Goal: Transaction & Acquisition: Purchase product/service

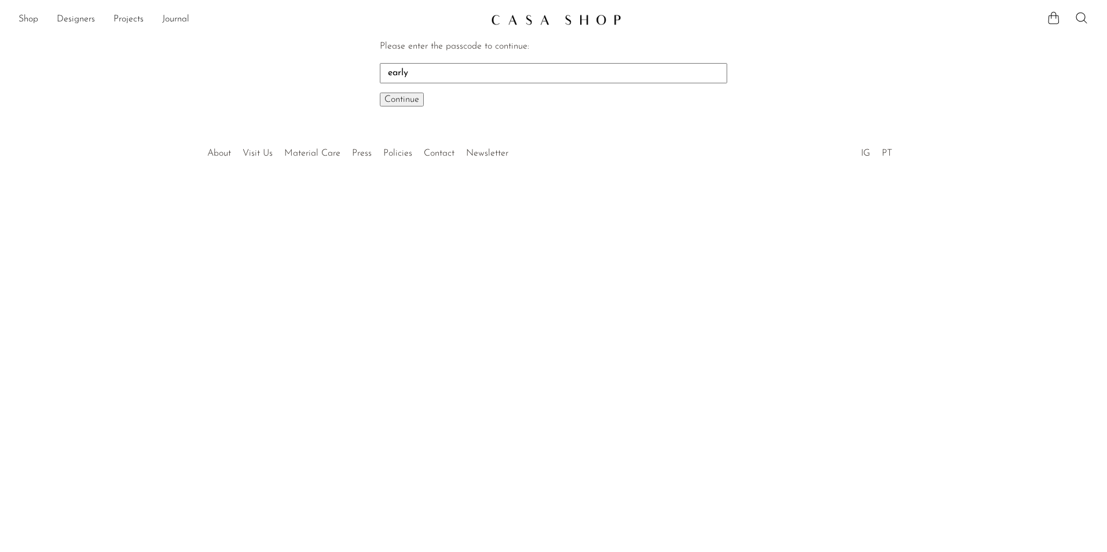
type input "early"
click at [380, 93] on button "Continue One moment..." at bounding box center [402, 100] width 44 height 14
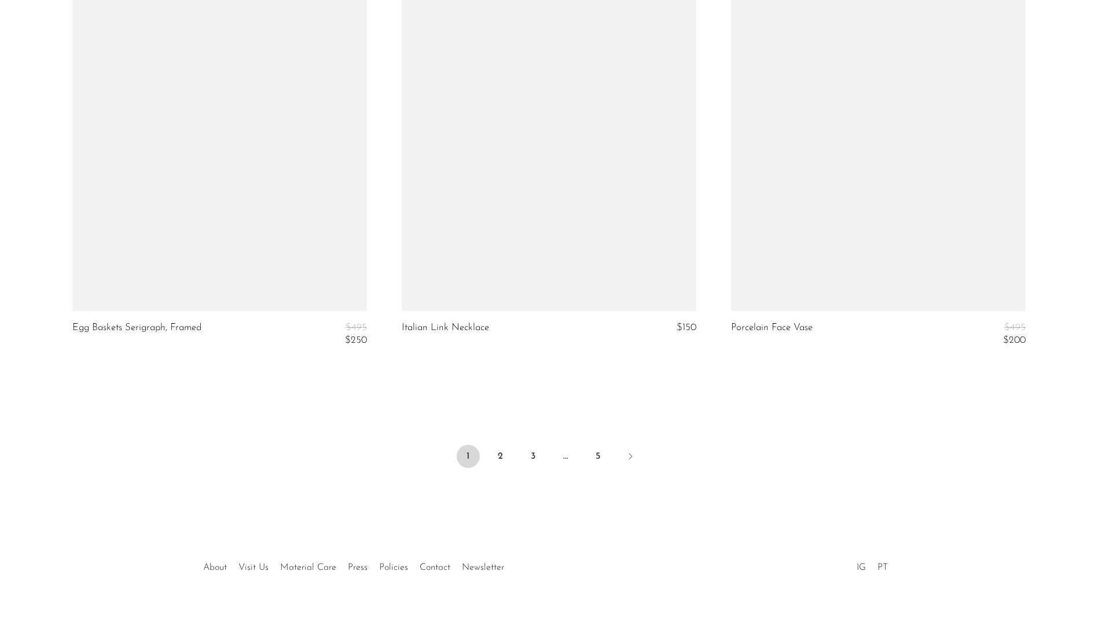
scroll to position [5374, 0]
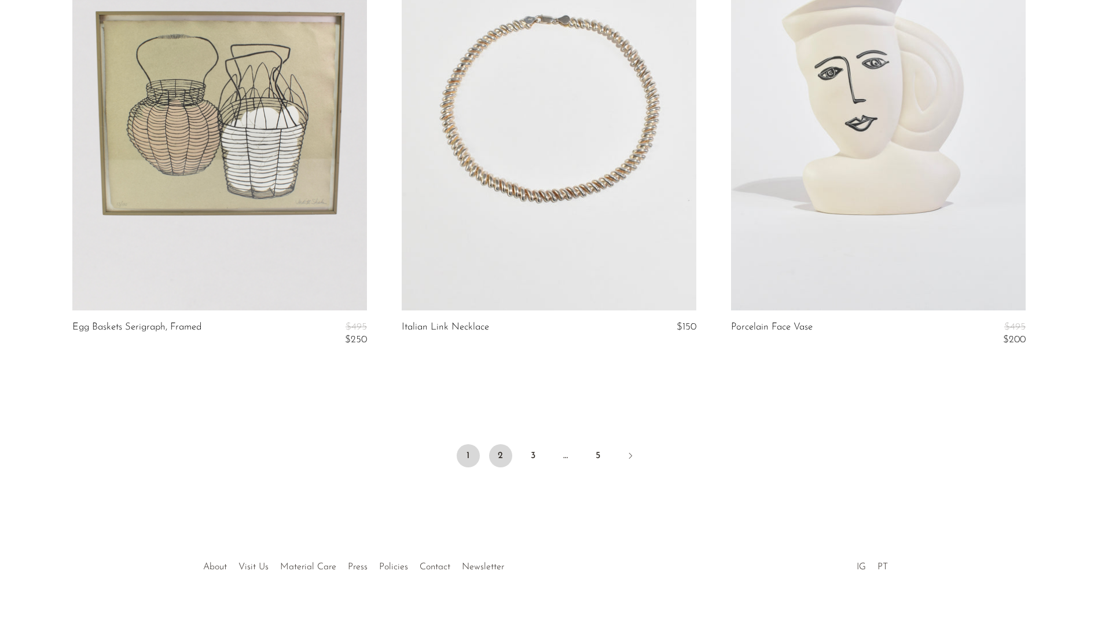
click at [506, 460] on link "2" at bounding box center [500, 455] width 23 height 23
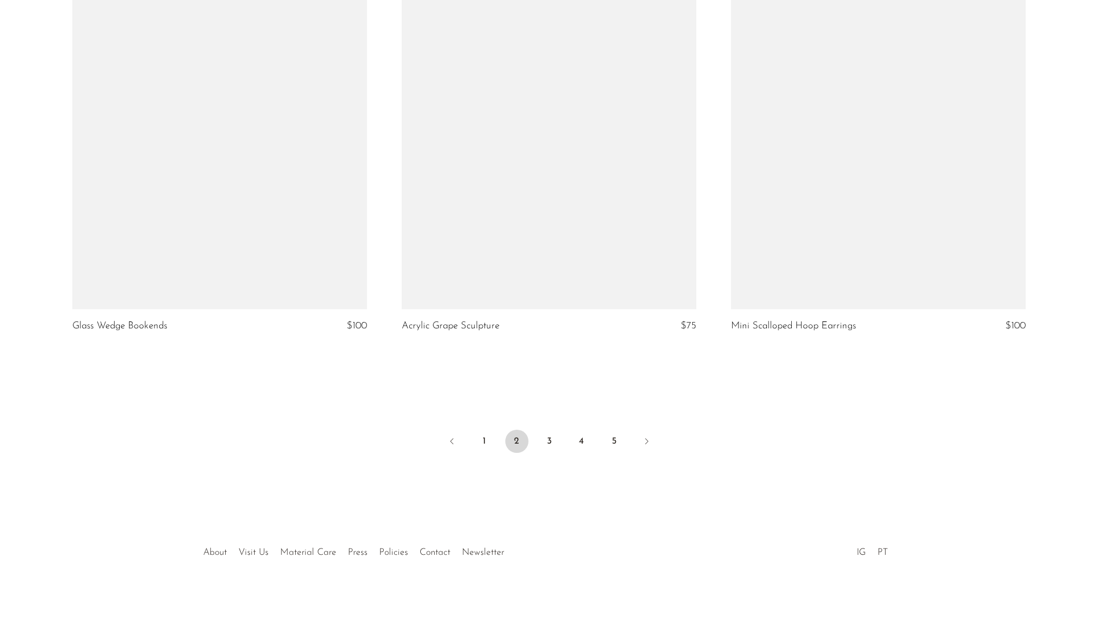
scroll to position [5359, 0]
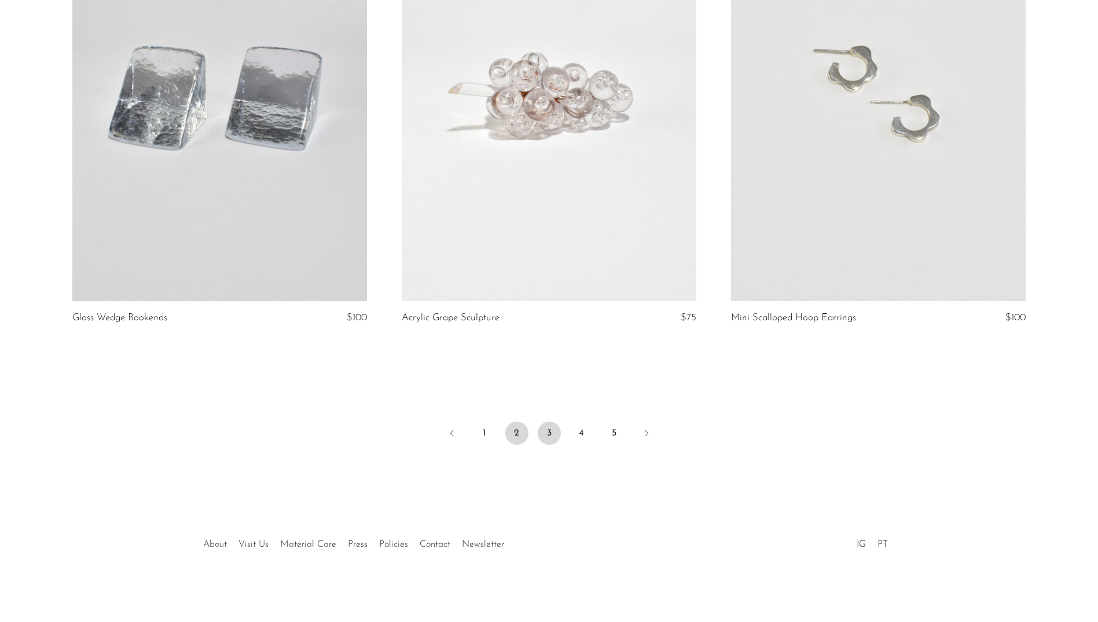
click at [552, 432] on link "3" at bounding box center [549, 432] width 23 height 23
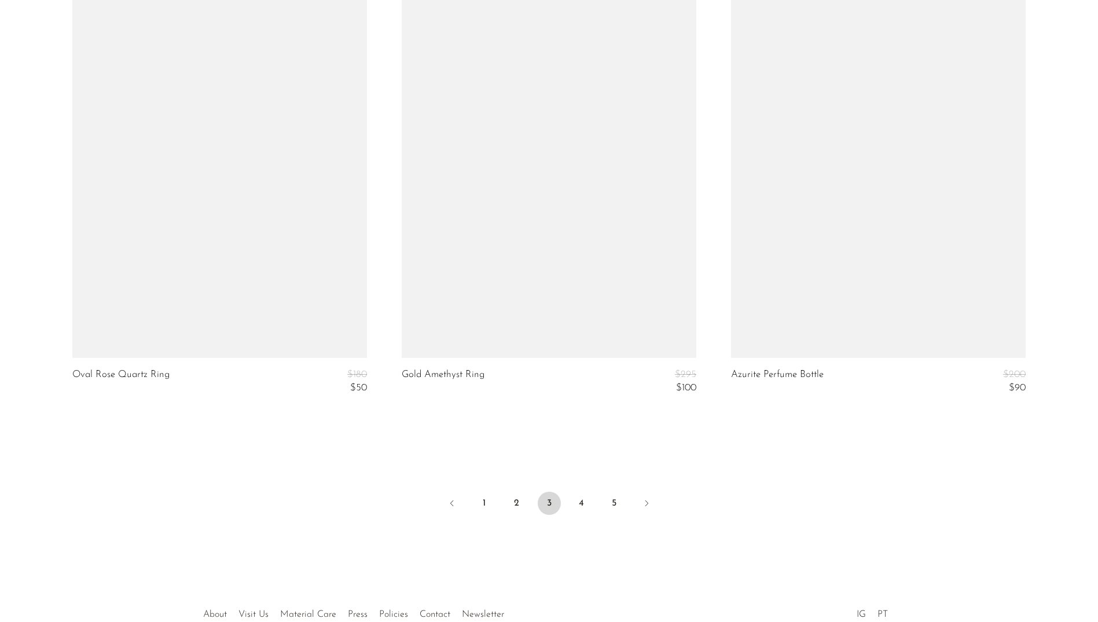
scroll to position [5392, 0]
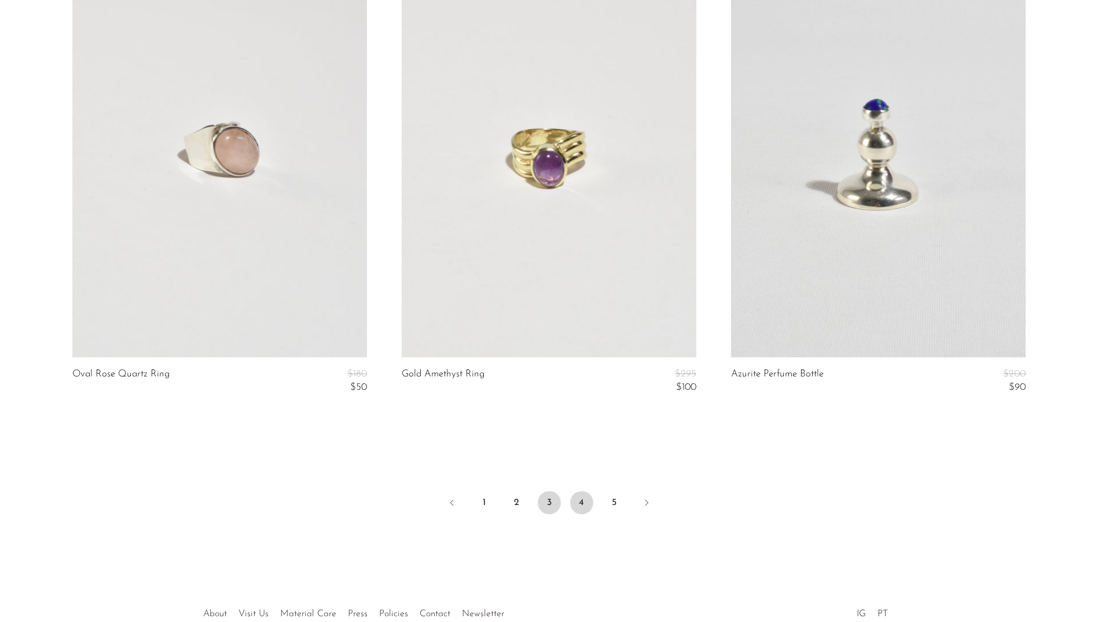
click at [583, 510] on link "4" at bounding box center [581, 502] width 23 height 23
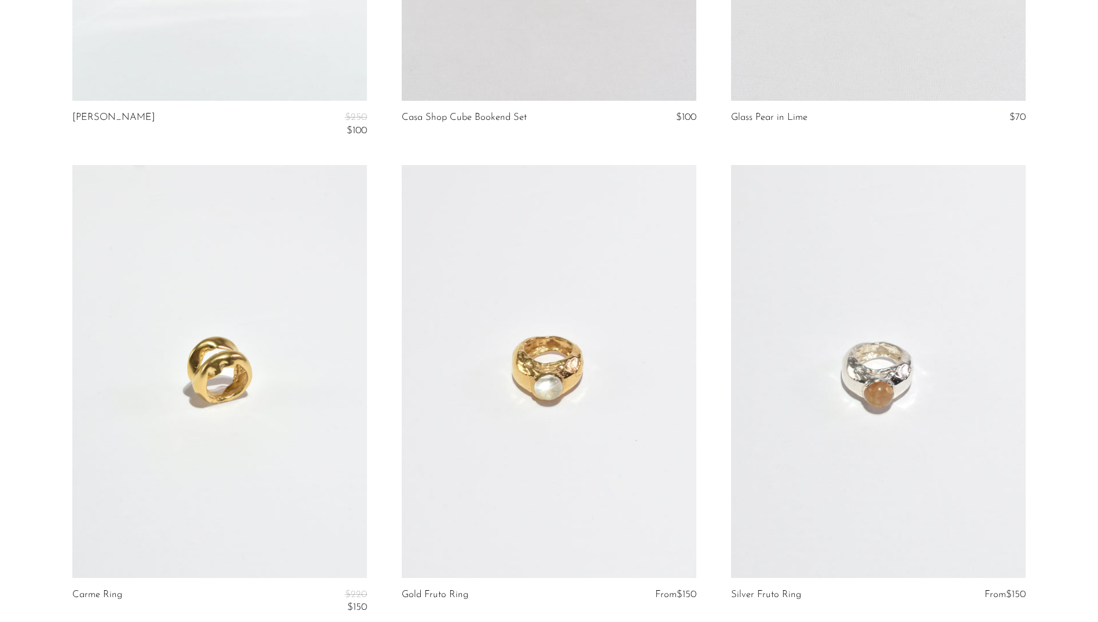
scroll to position [5474, 0]
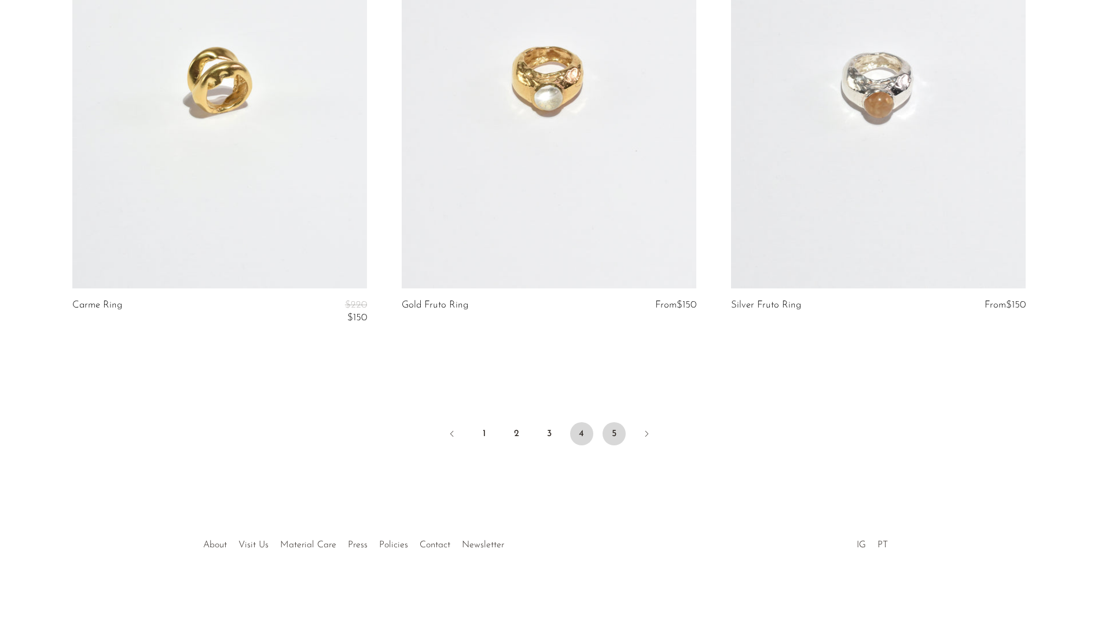
click at [612, 437] on link "5" at bounding box center [613, 433] width 23 height 23
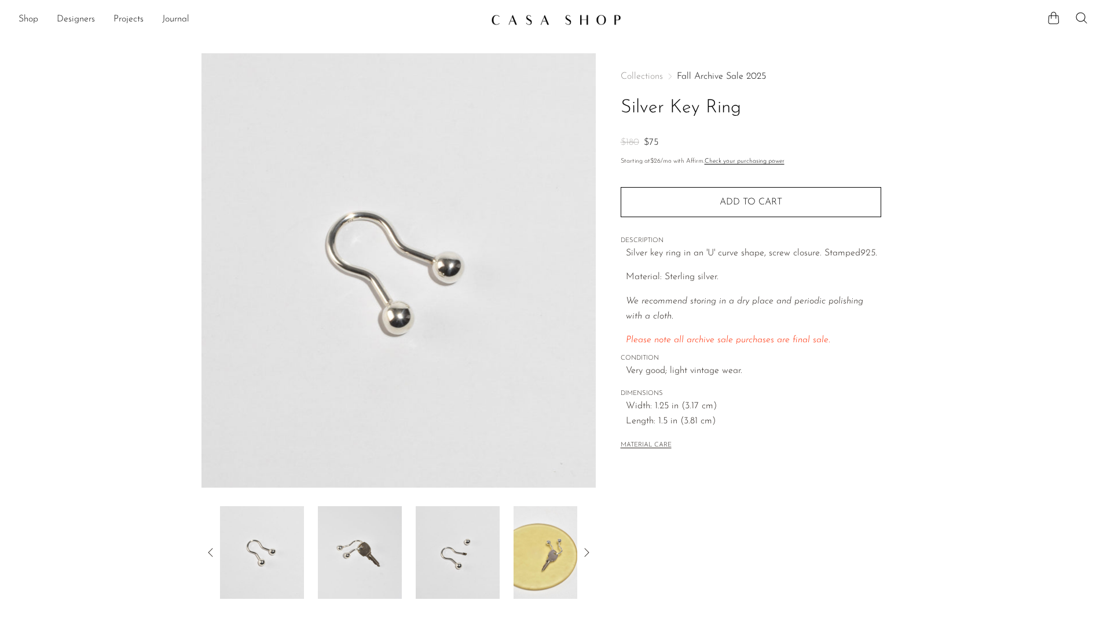
click at [577, 621] on html "Shop Featured New Arrivals Bestsellers" at bounding box center [553, 311] width 1107 height 622
click at [559, 574] on img at bounding box center [555, 552] width 84 height 93
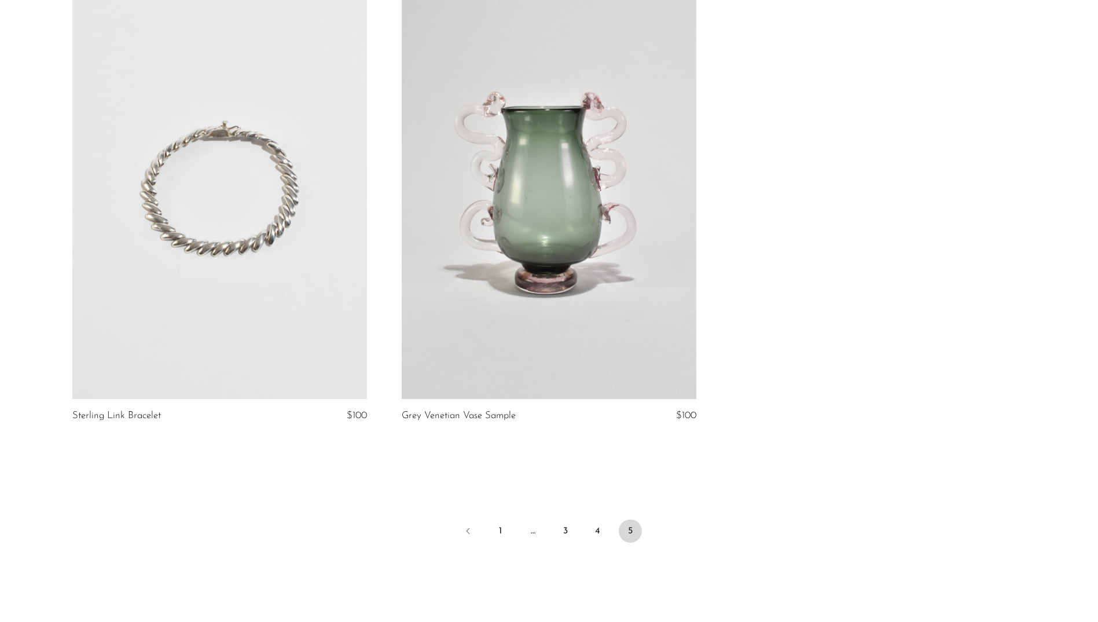
scroll to position [4848, 0]
